Goal: Information Seeking & Learning: Learn about a topic

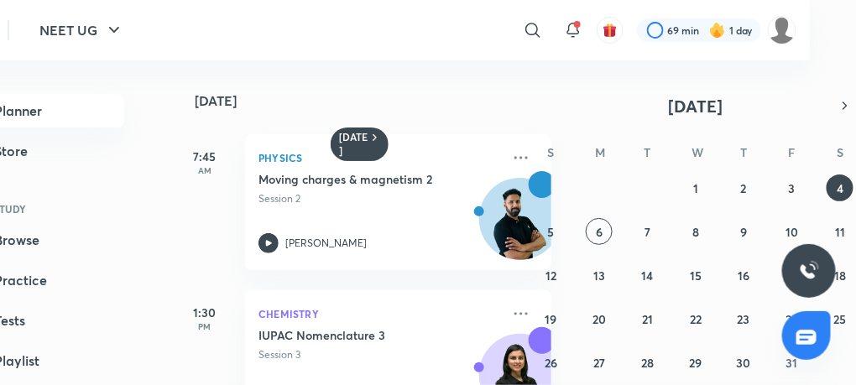
scroll to position [81, 0]
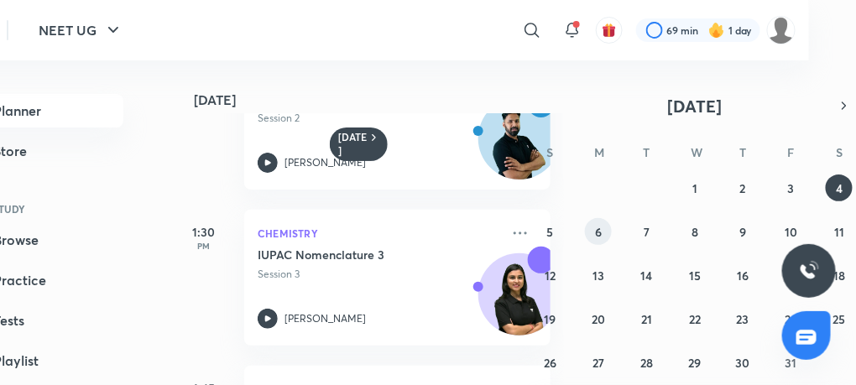
click at [600, 222] on button "6" at bounding box center [598, 231] width 27 height 27
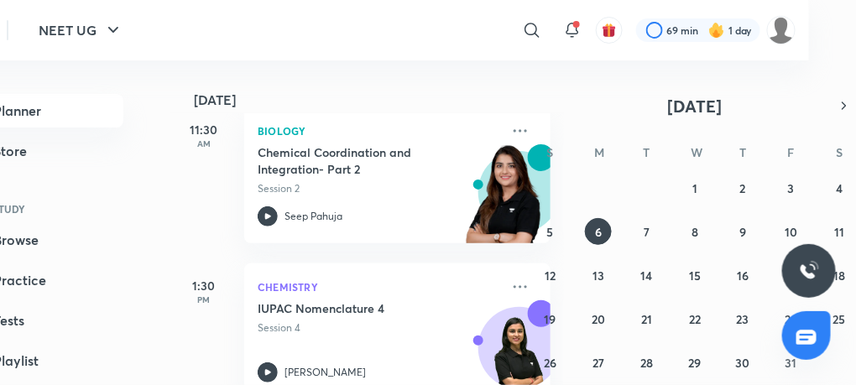
scroll to position [910, 0]
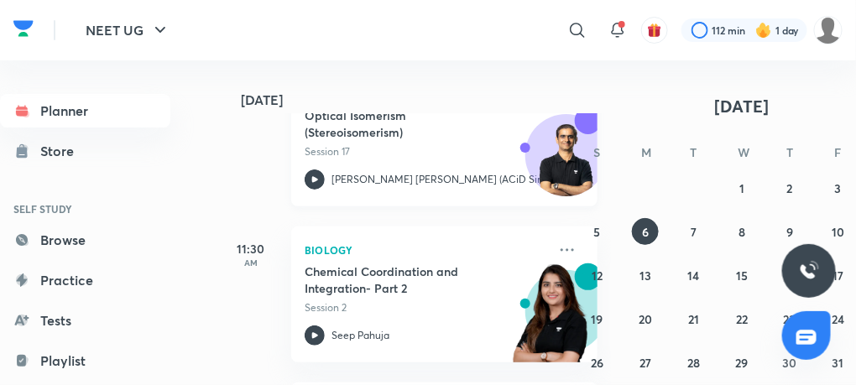
scroll to position [535, 0]
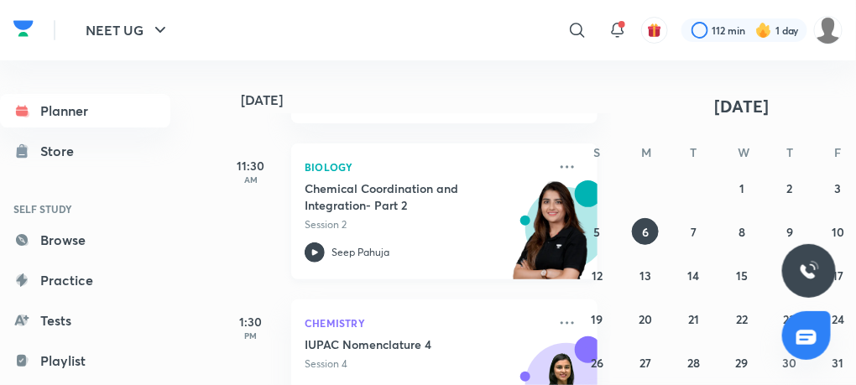
click at [316, 250] on icon at bounding box center [315, 252] width 6 height 6
